Goal: Information Seeking & Learning: Learn about a topic

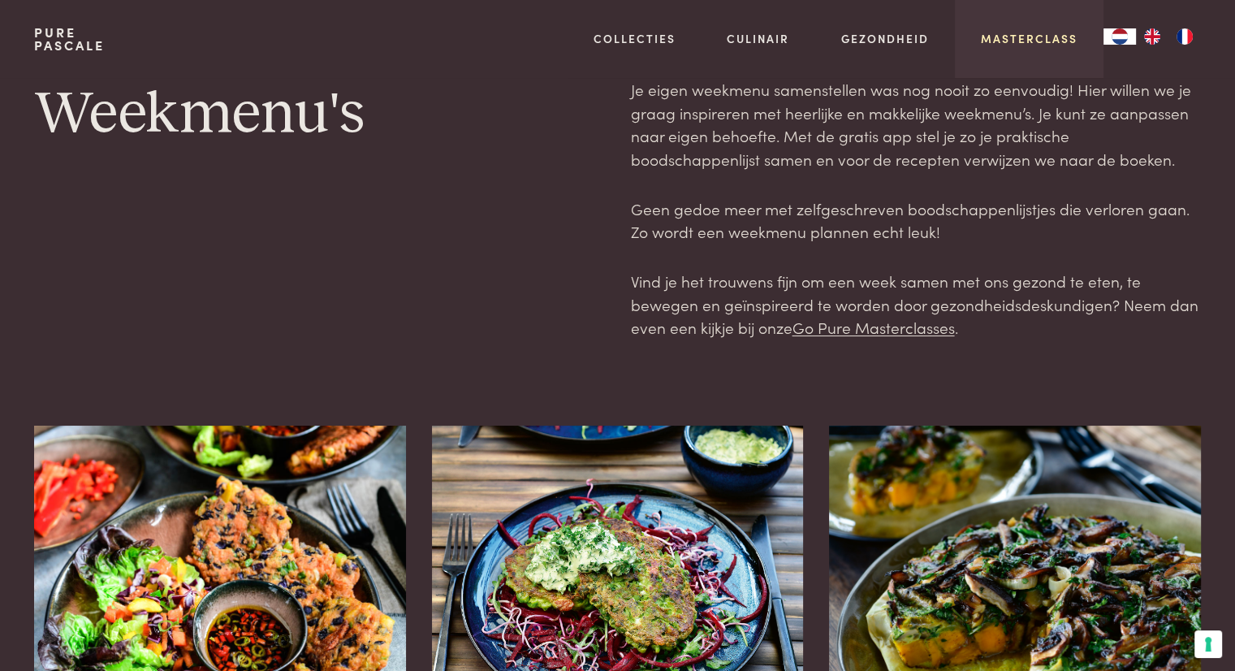
click at [1047, 35] on link "Masterclass" at bounding box center [1029, 38] width 97 height 17
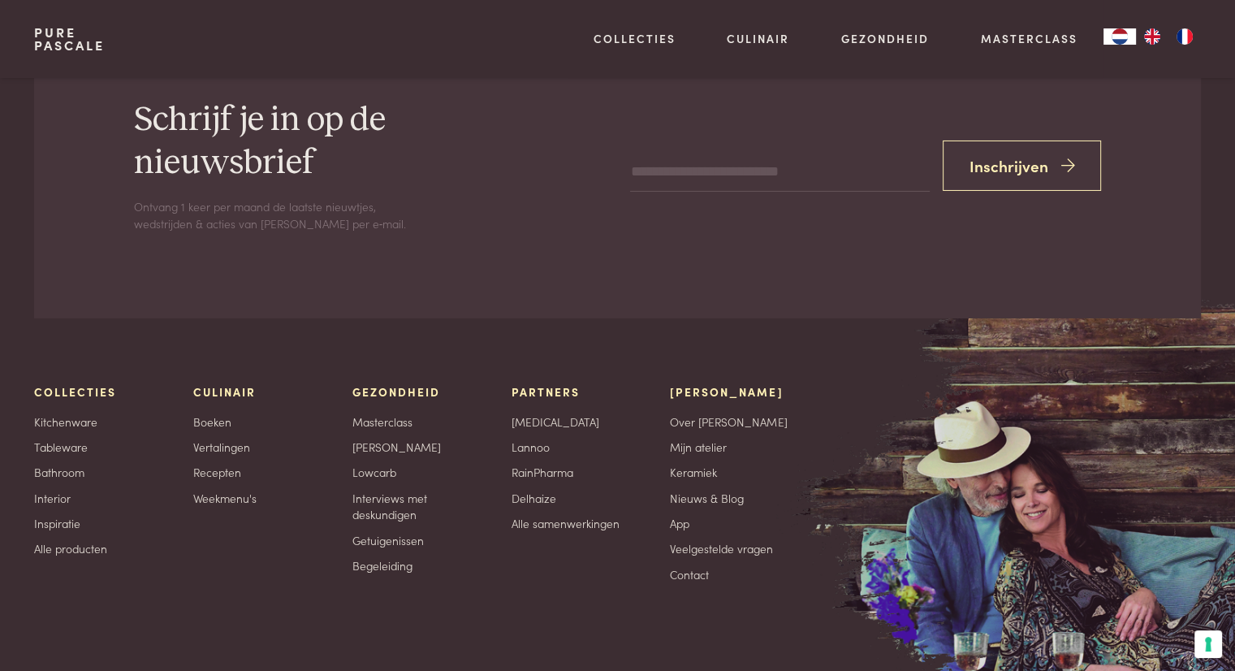
scroll to position [5658, 0]
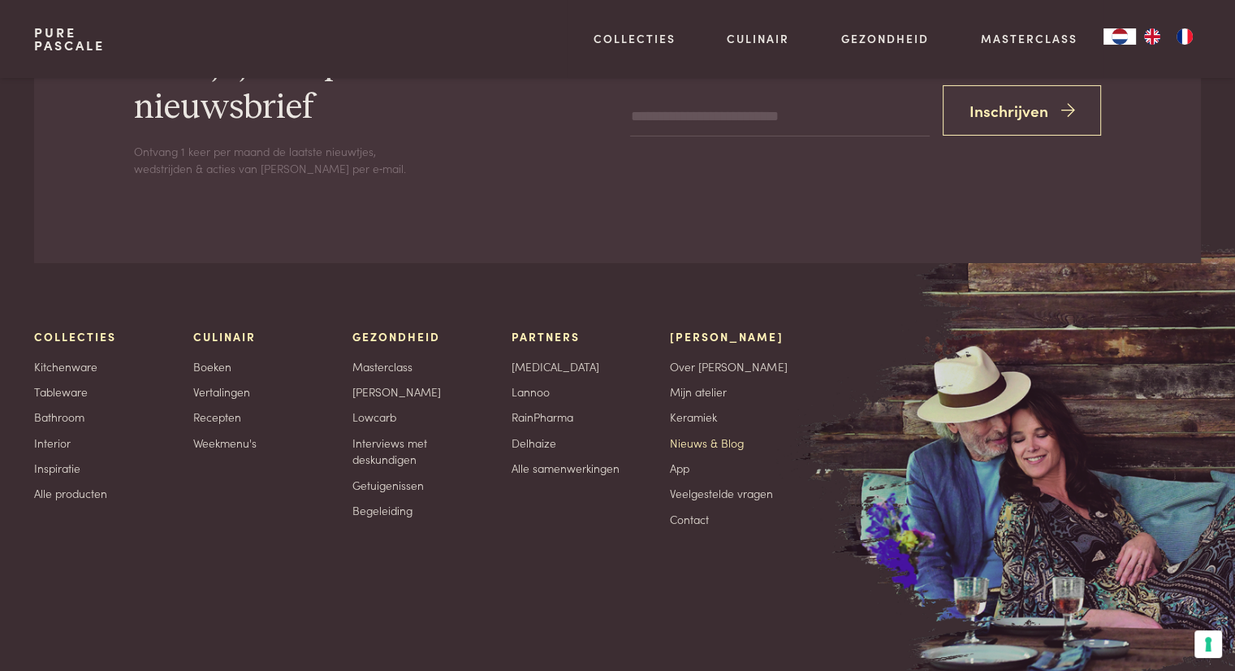
click at [698, 434] on link "Nieuws & Blog" at bounding box center [707, 442] width 74 height 17
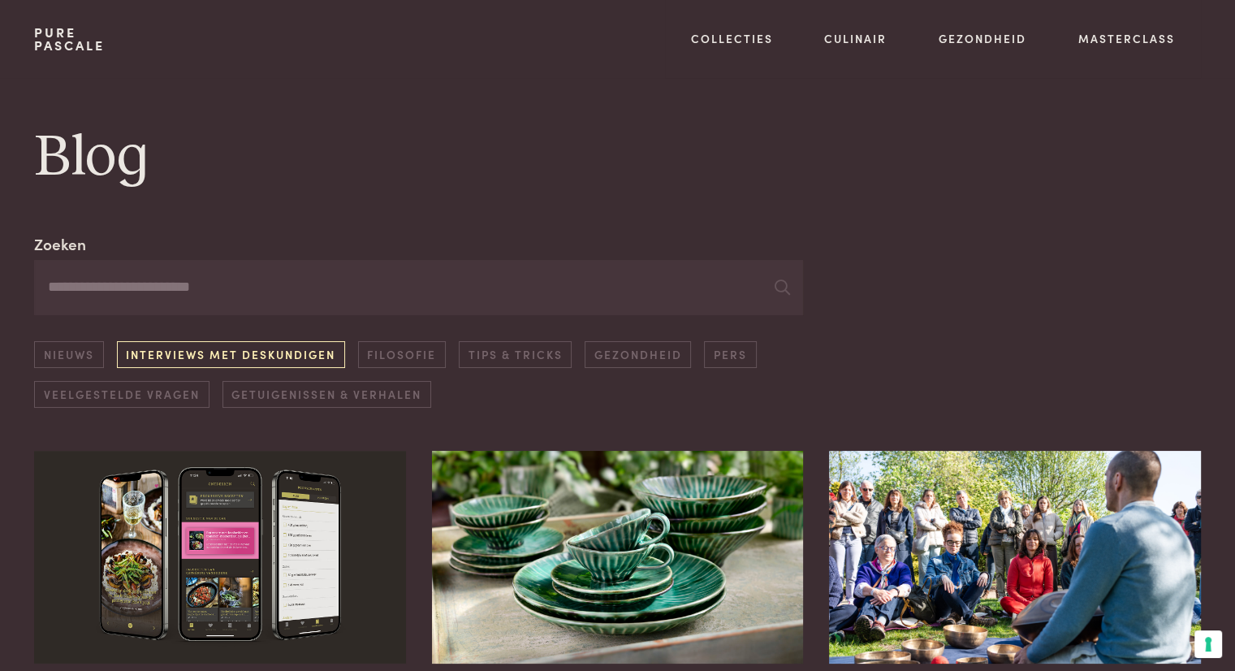
click at [250, 348] on link "Interviews met deskundigen" at bounding box center [231, 354] width 228 height 27
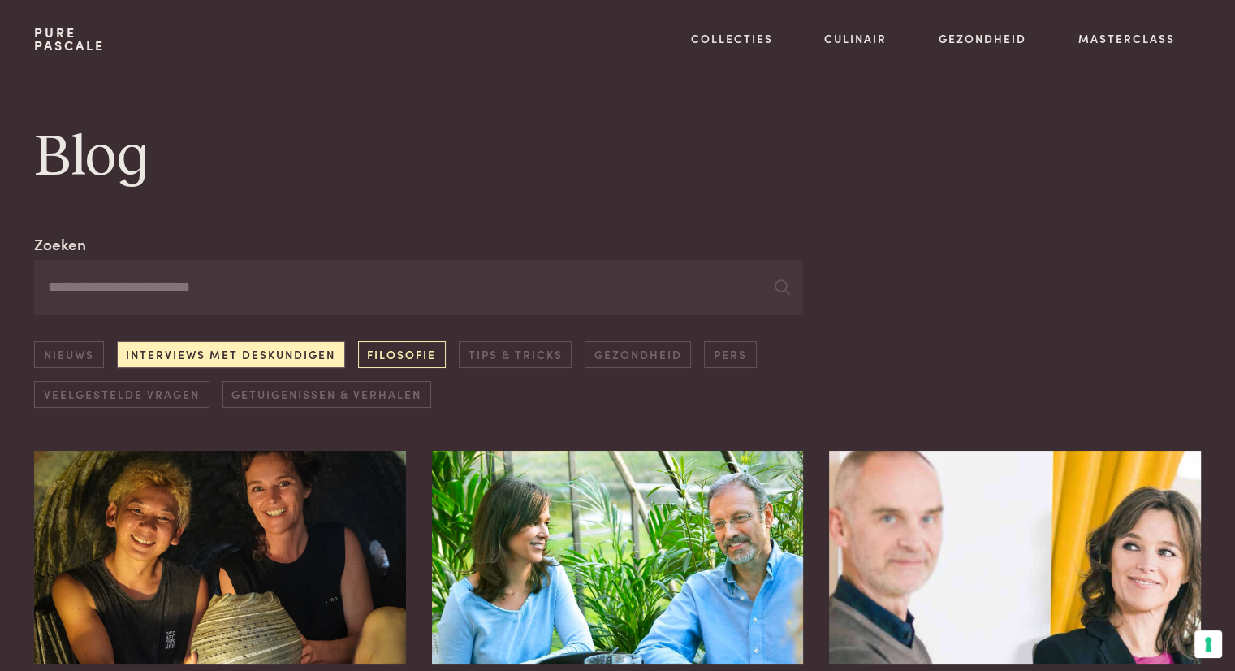
click at [405, 355] on link "Filosofie" at bounding box center [402, 354] width 88 height 27
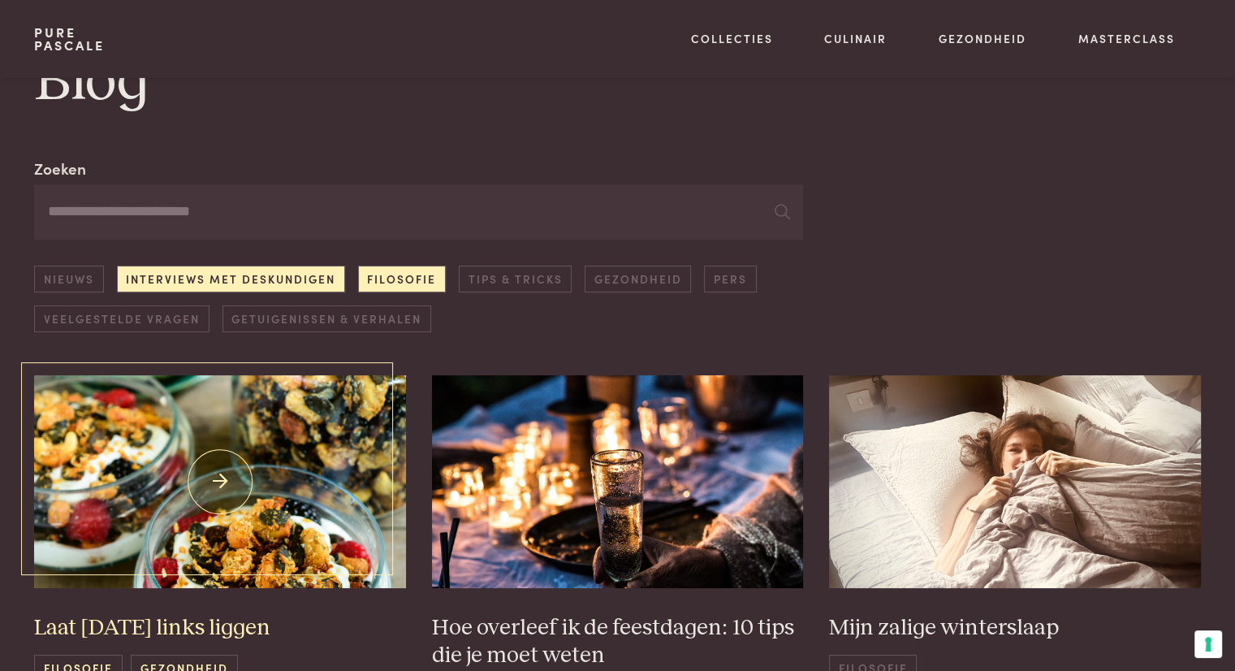
scroll to position [70, 0]
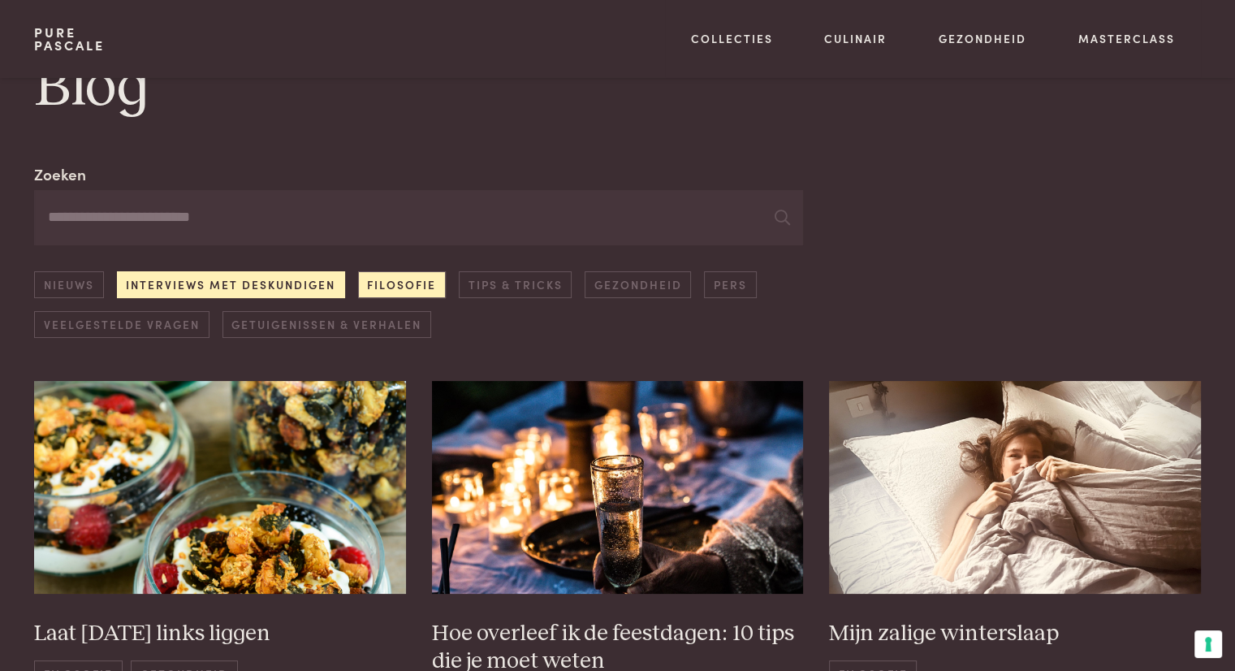
click at [254, 279] on link "Interviews met deskundigen" at bounding box center [231, 284] width 228 height 27
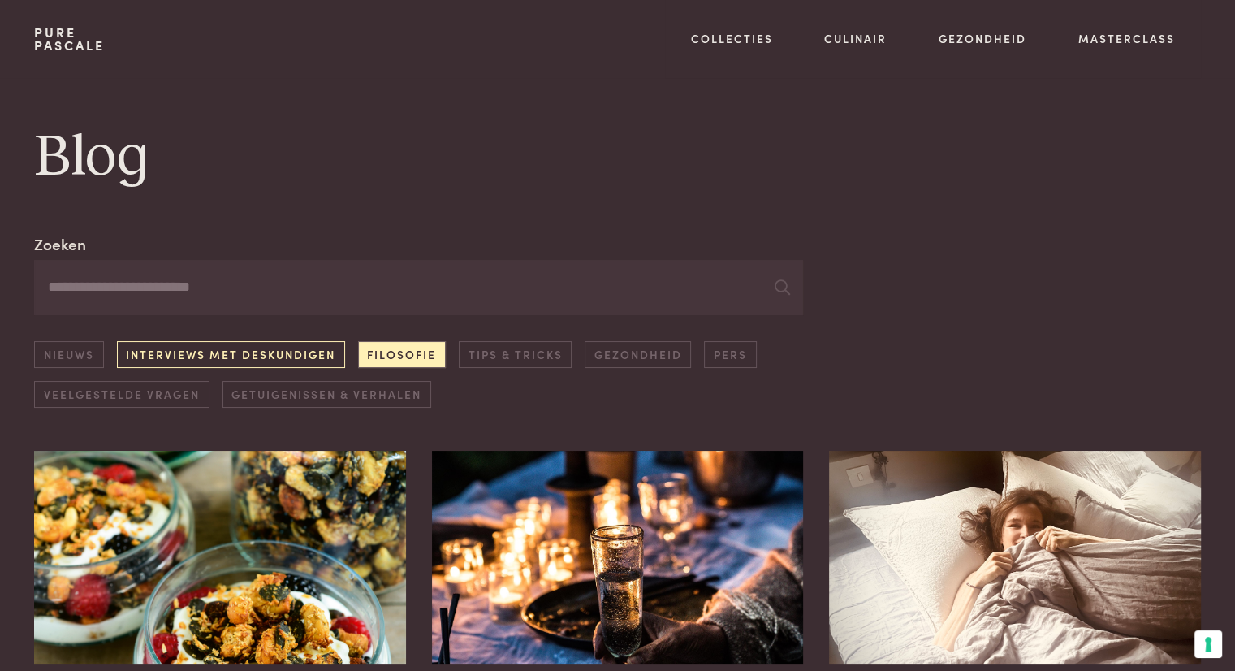
click at [263, 354] on link "Interviews met deskundigen" at bounding box center [231, 354] width 228 height 27
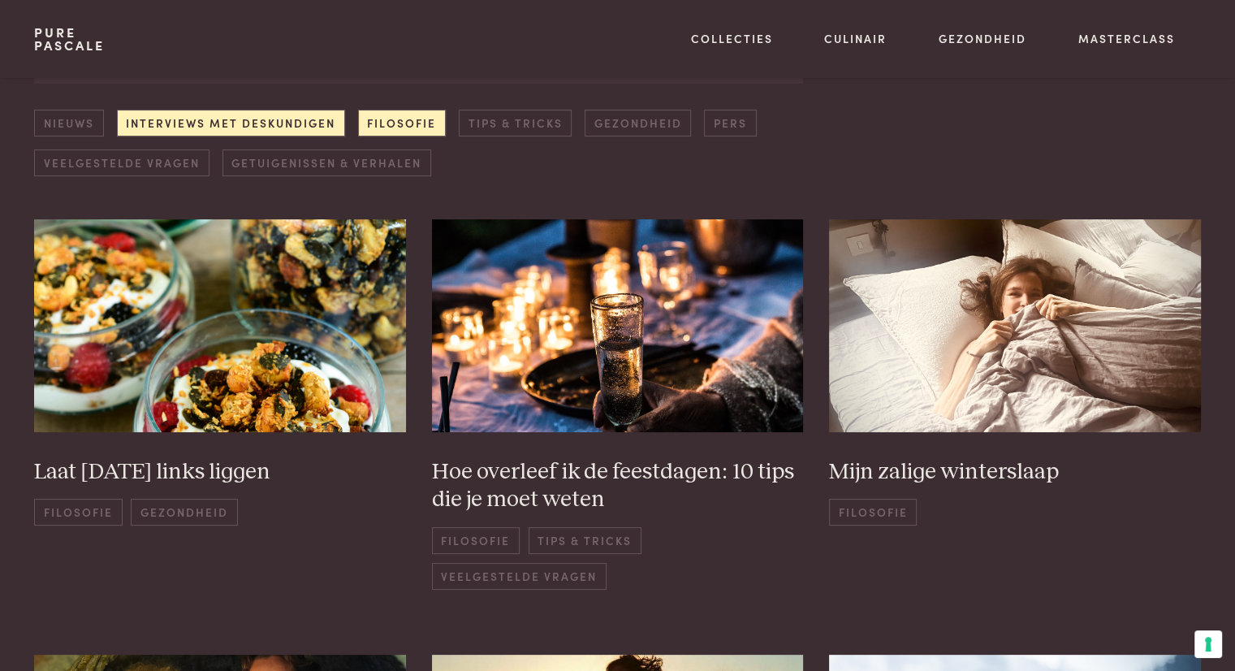
scroll to position [232, 0]
click at [409, 122] on link "Filosofie" at bounding box center [402, 122] width 88 height 27
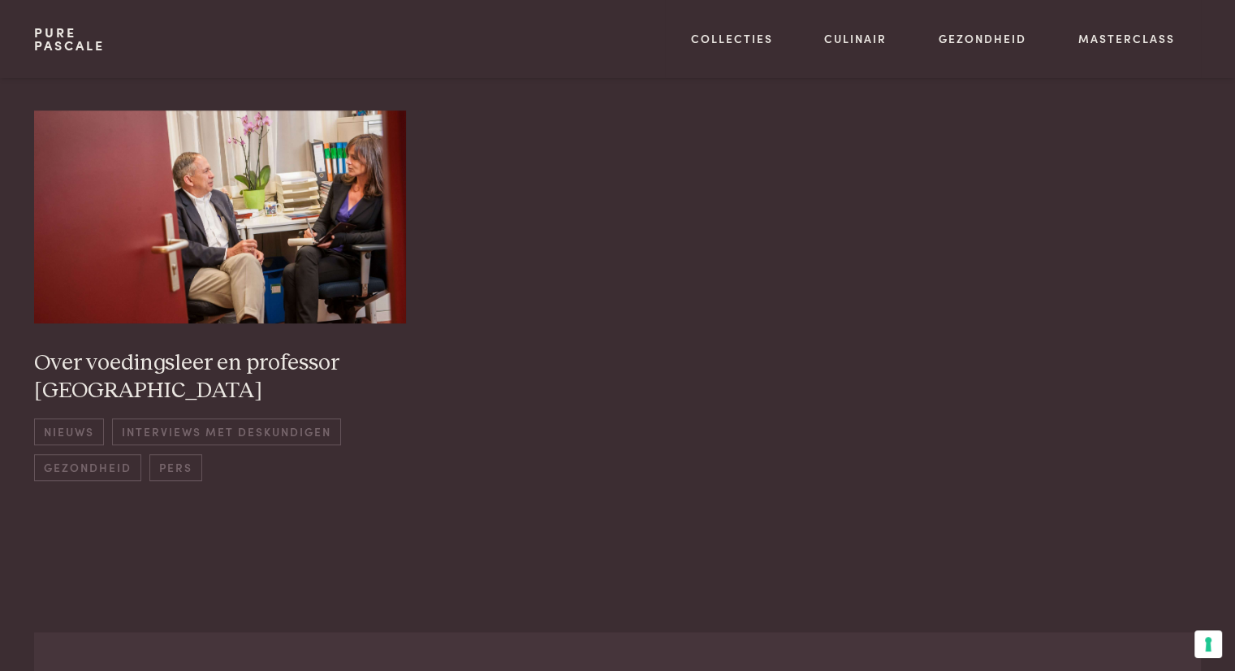
scroll to position [1207, 0]
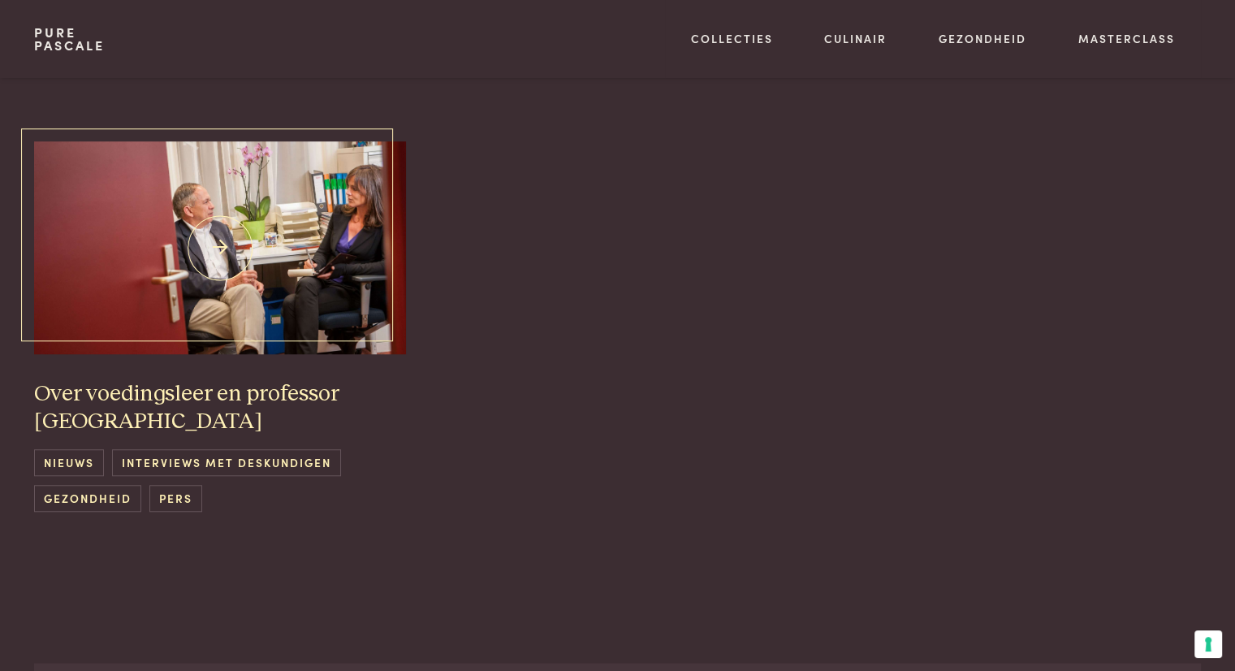
click at [299, 449] on span "Interviews met deskundigen" at bounding box center [226, 462] width 228 height 27
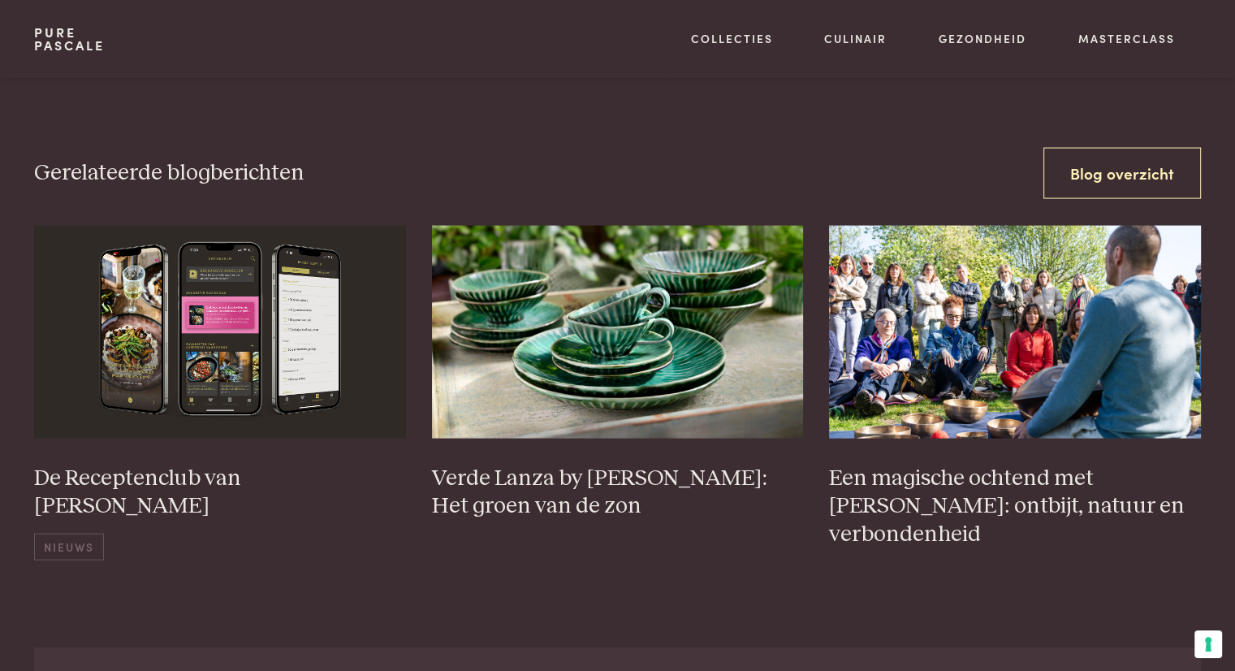
scroll to position [3329, 0]
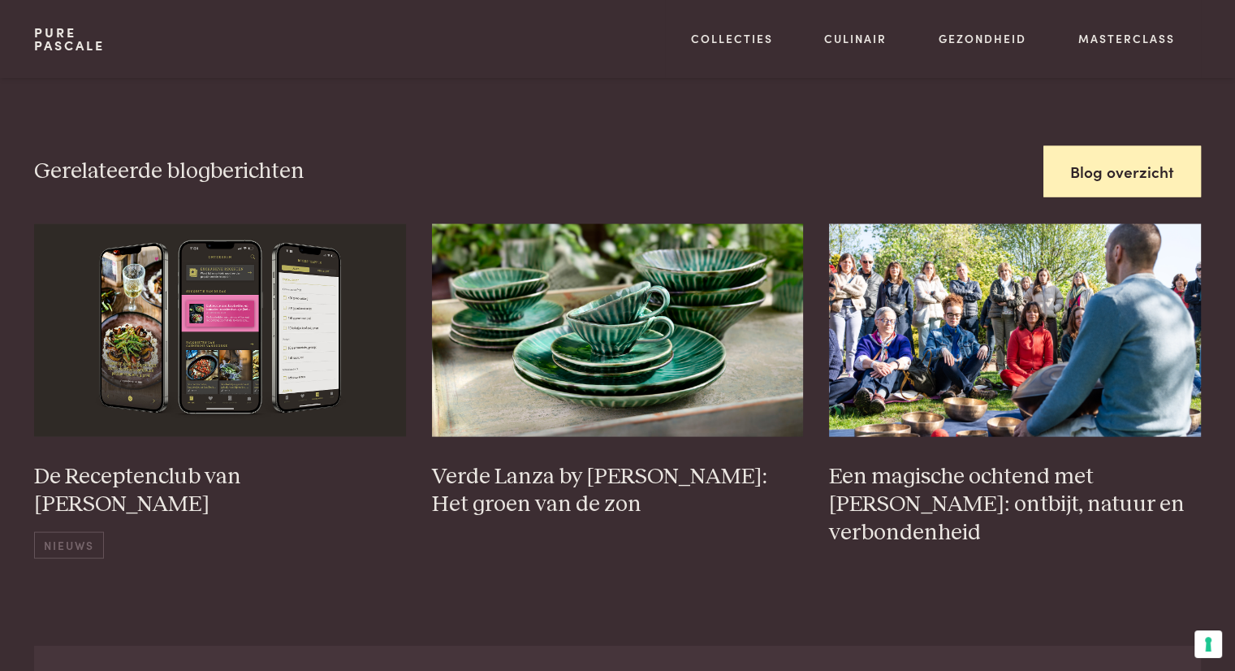
click at [1110, 157] on link "Blog overzicht" at bounding box center [1122, 171] width 158 height 51
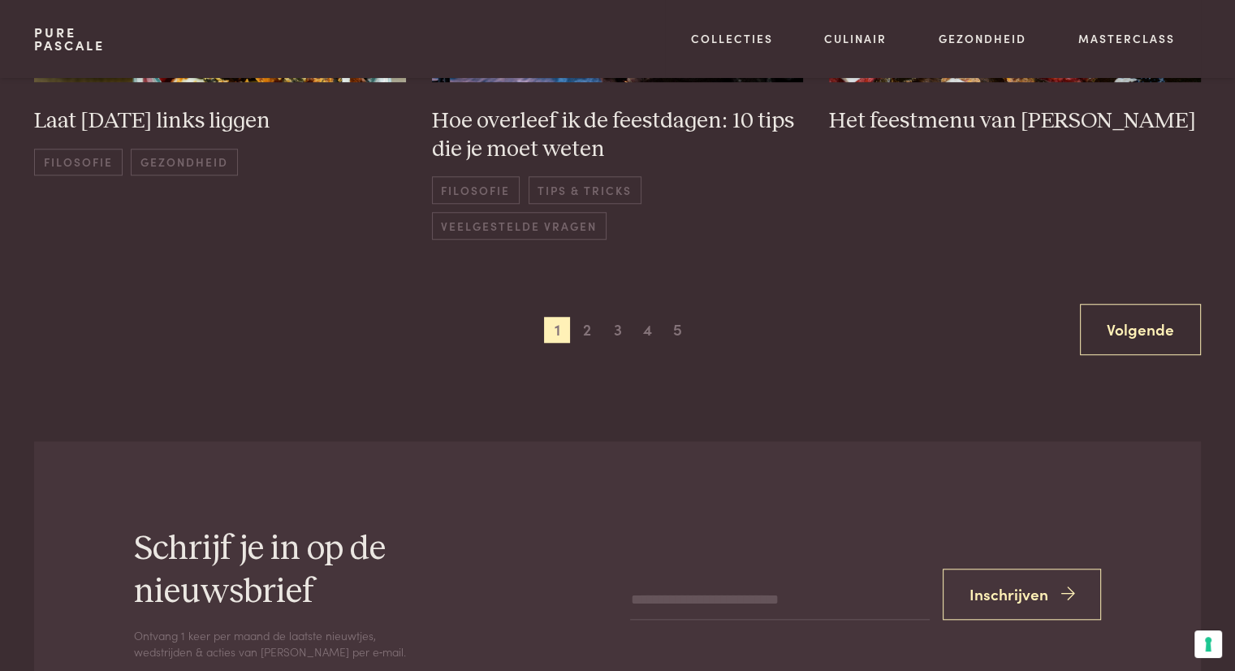
scroll to position [1462, 0]
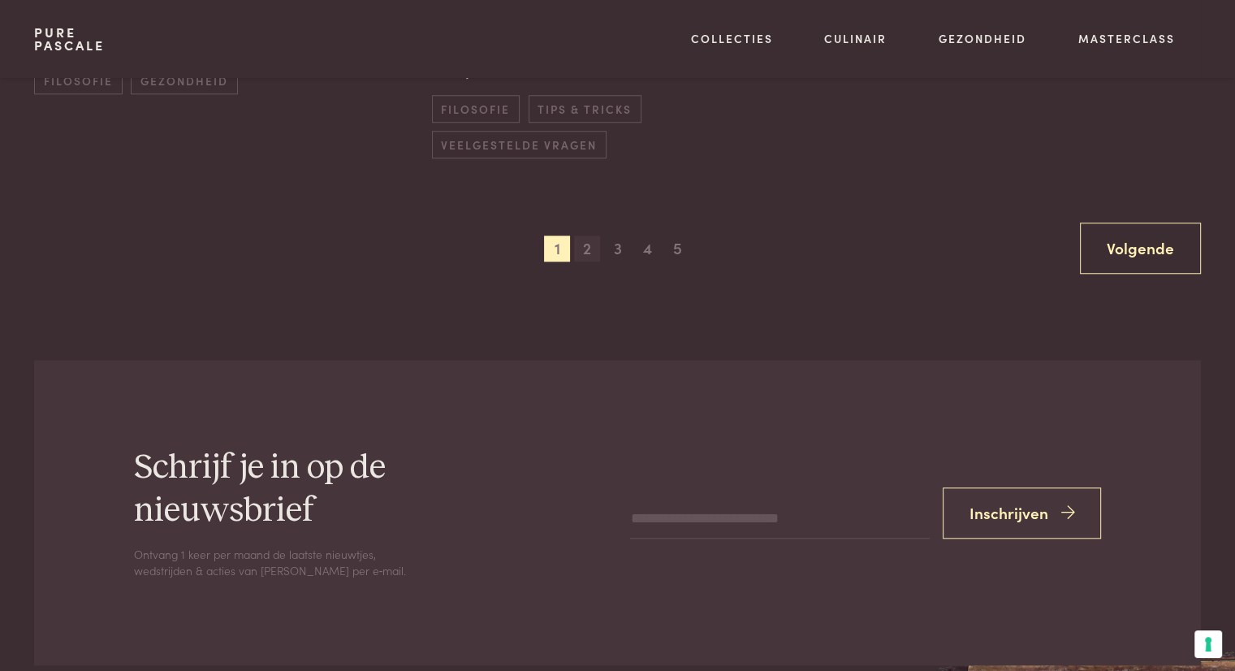
click at [584, 251] on span "2" at bounding box center [587, 248] width 26 height 26
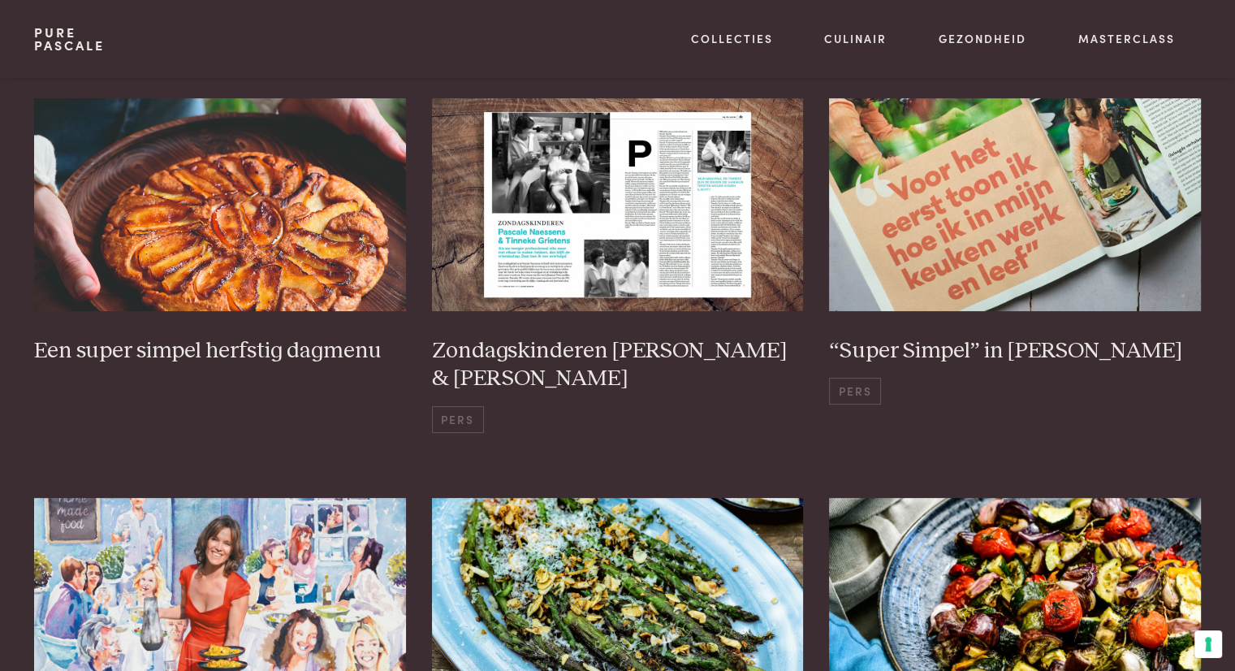
scroll to position [70, 0]
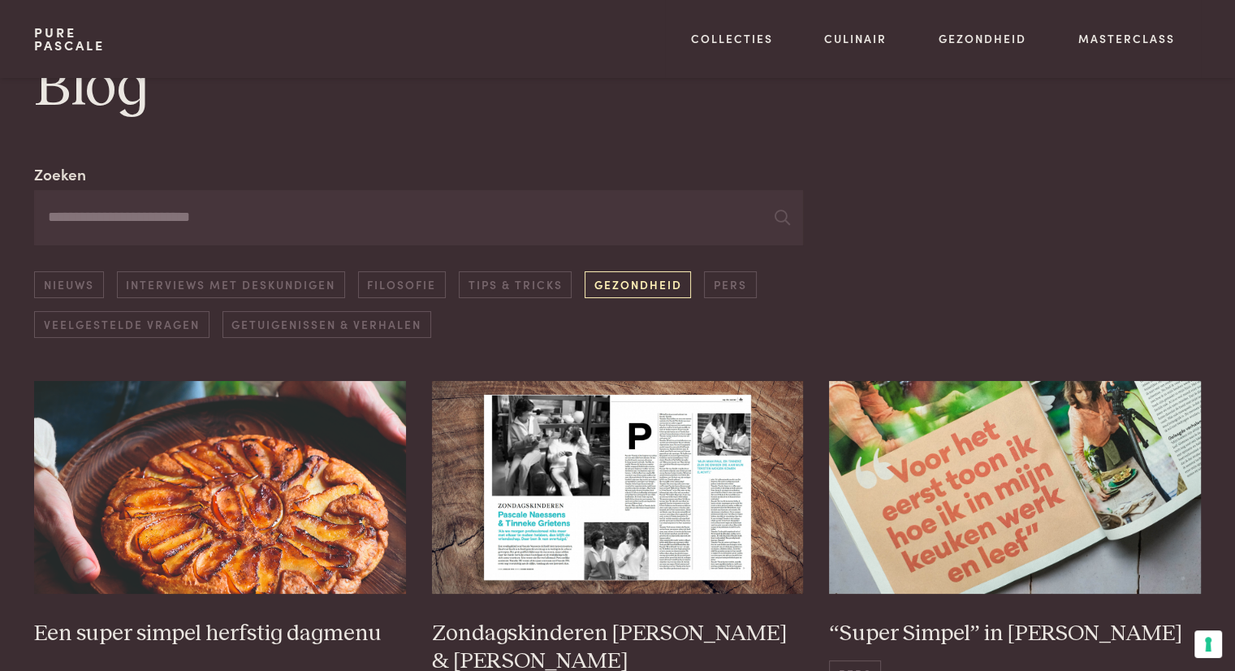
click at [637, 281] on link "Gezondheid" at bounding box center [638, 284] width 106 height 27
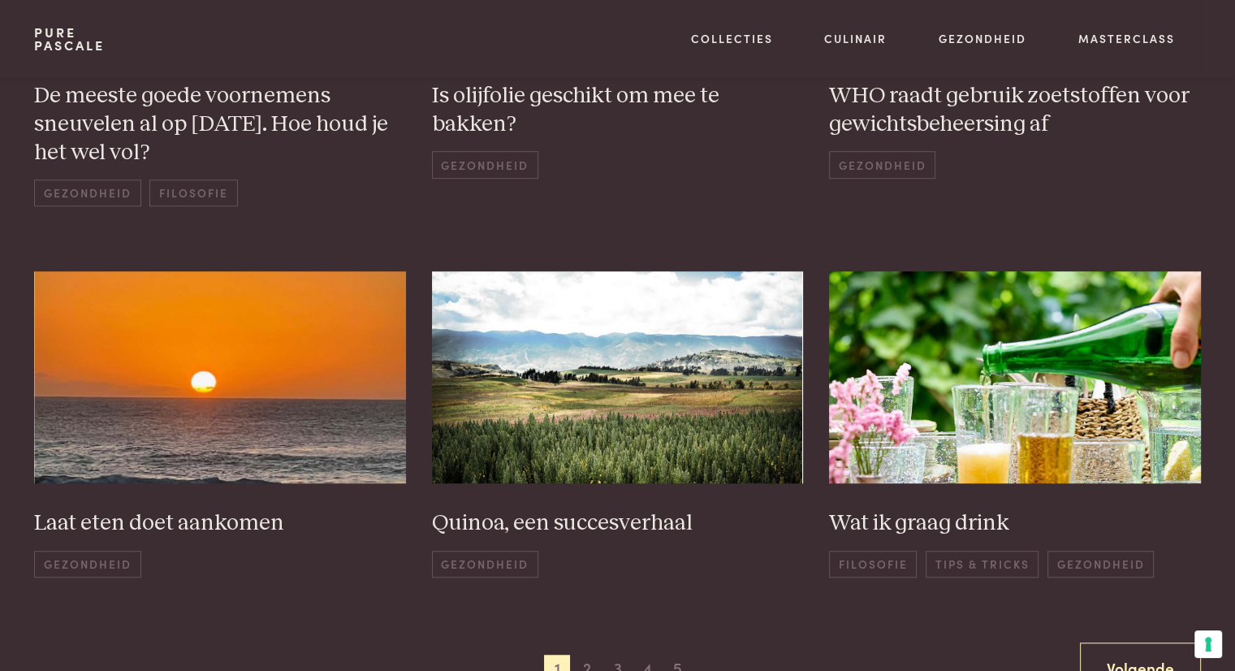
scroll to position [1125, 0]
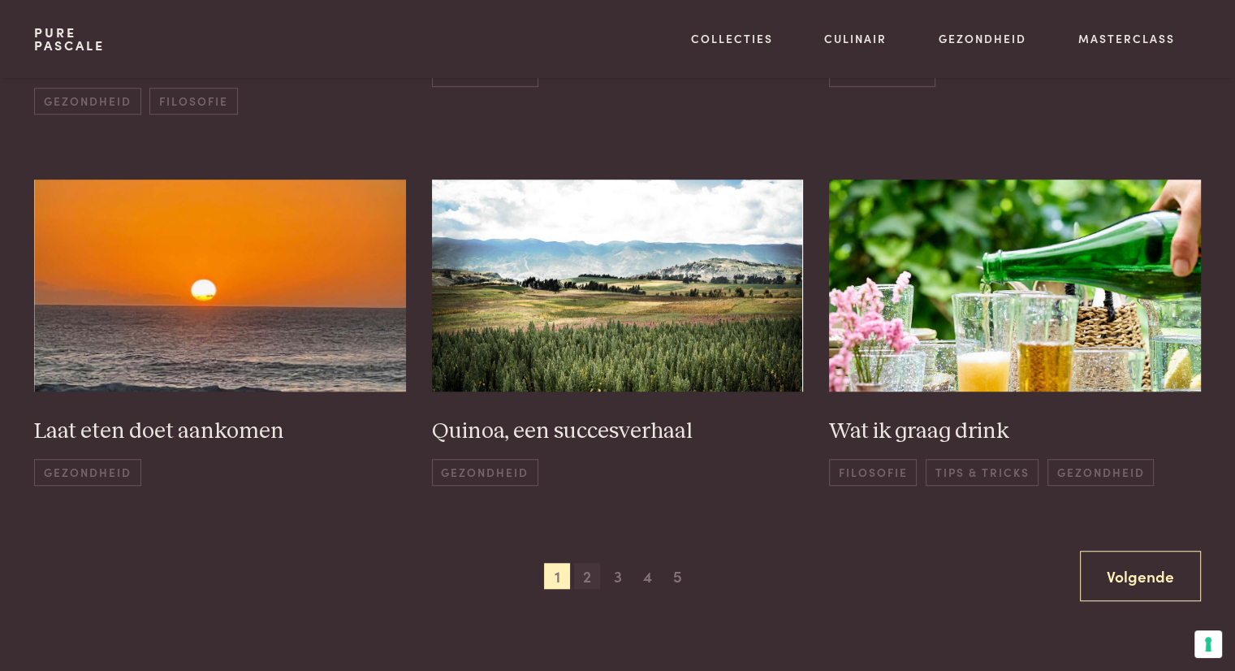
click at [585, 563] on span "2" at bounding box center [587, 576] width 26 height 26
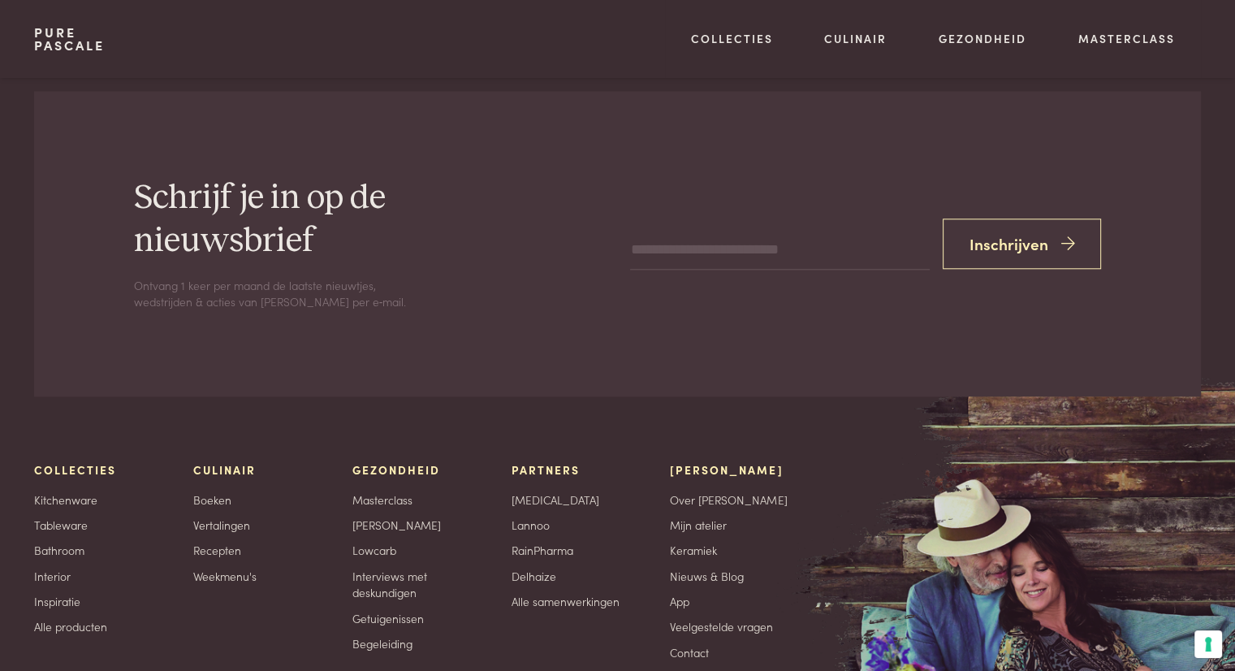
scroll to position [1915, 0]
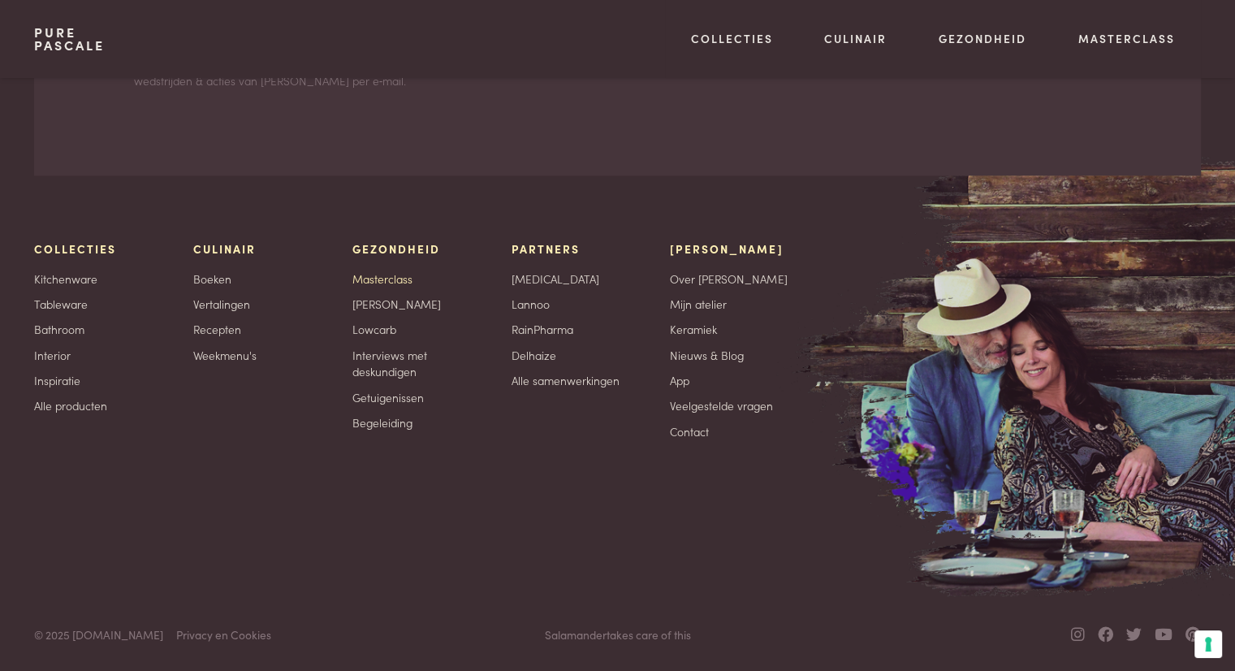
click at [377, 270] on link "Masterclass" at bounding box center [382, 278] width 60 height 17
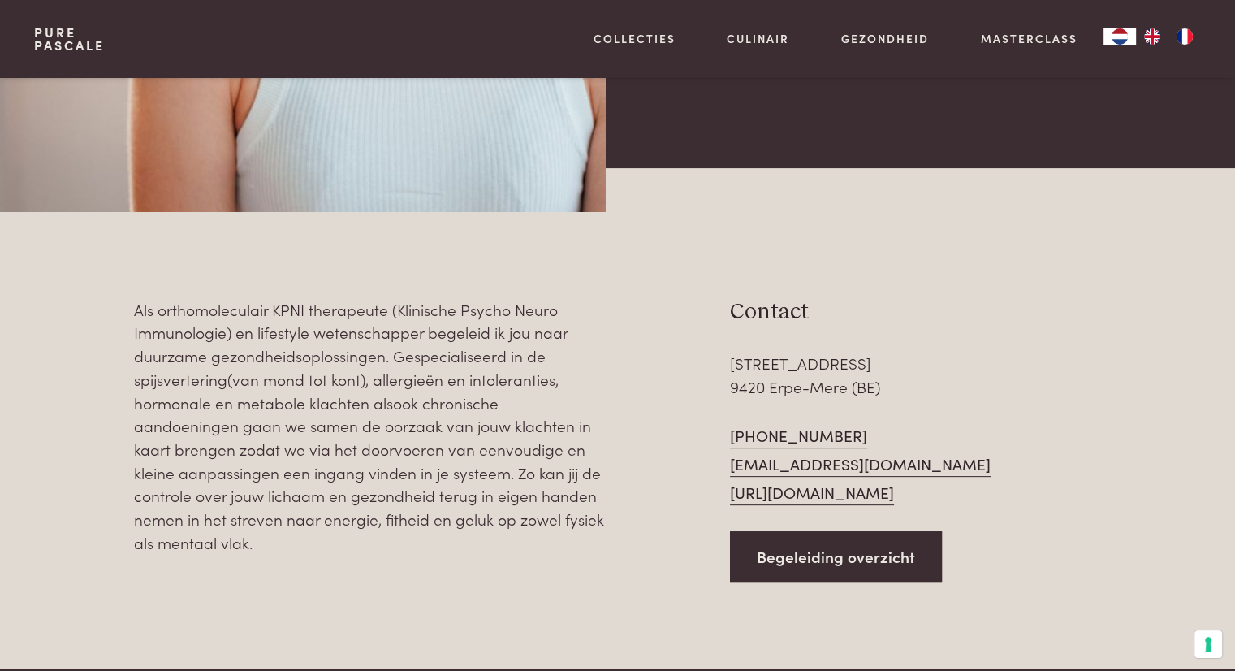
scroll to position [487, 0]
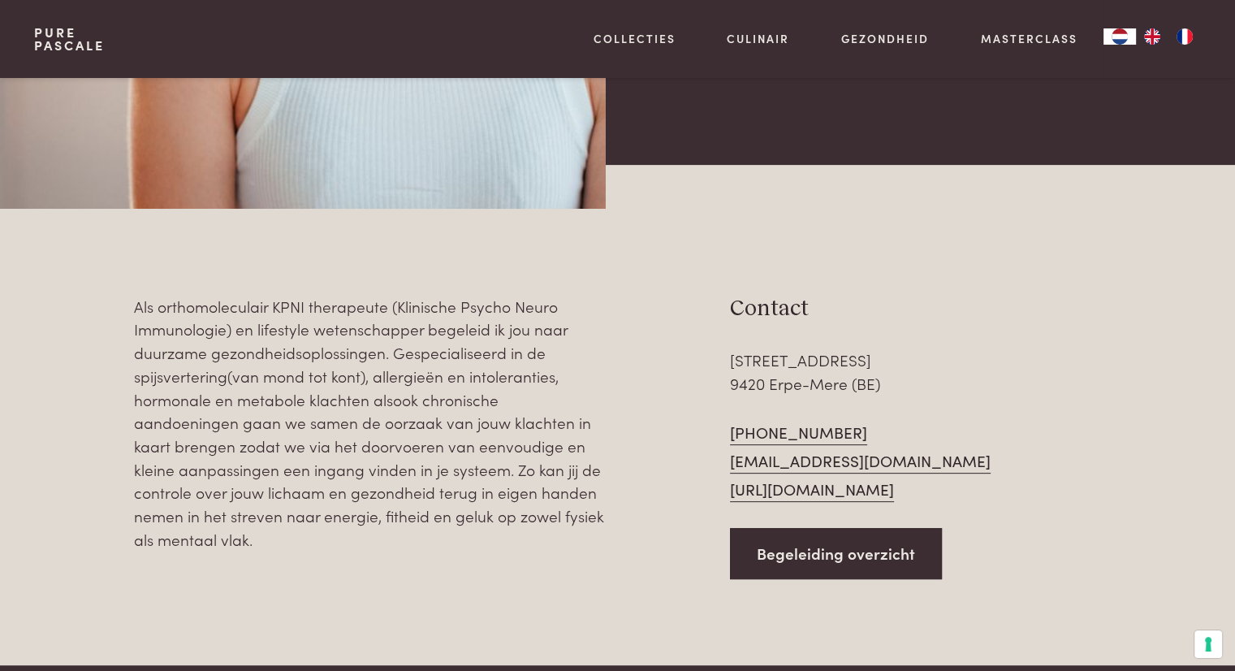
click at [823, 495] on link "[URL][DOMAIN_NAME]" at bounding box center [812, 489] width 164 height 24
